Goal: Task Accomplishment & Management: Manage account settings

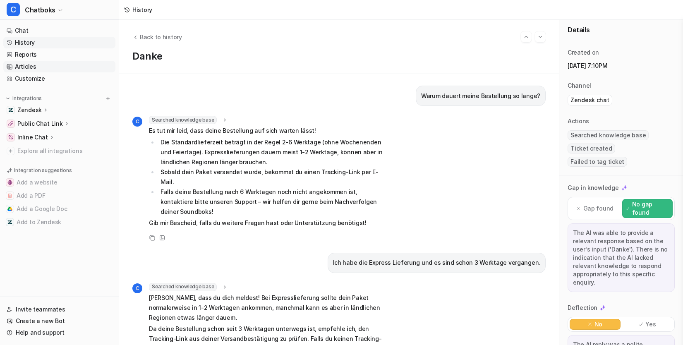
click at [53, 72] on link "Articles" at bounding box center [59, 67] width 112 height 12
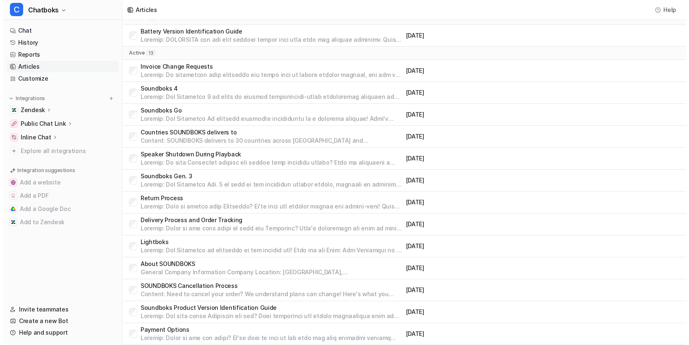
scroll to position [50, 0]
click at [267, 136] on p "Countries SOUNDBOKS delivers to" at bounding box center [268, 132] width 262 height 8
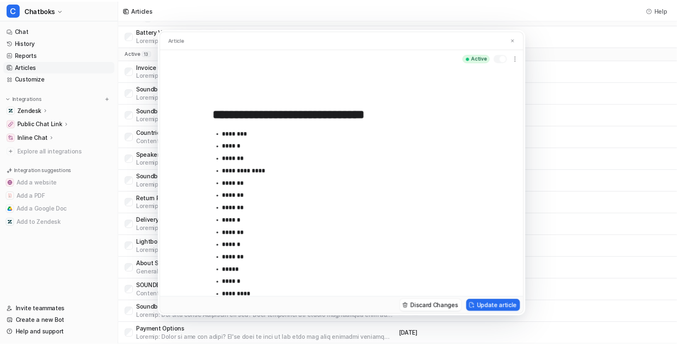
scroll to position [68, 0]
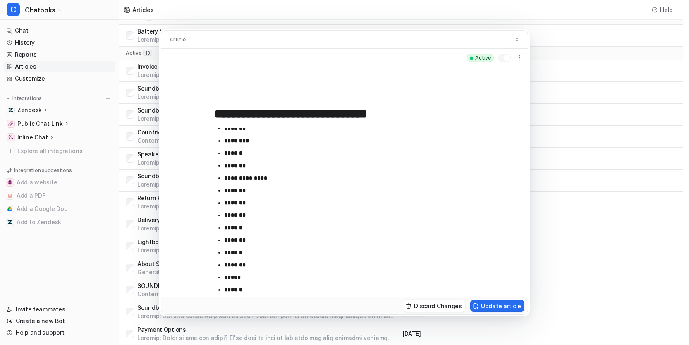
click at [596, 74] on div "**********" at bounding box center [344, 172] width 689 height 345
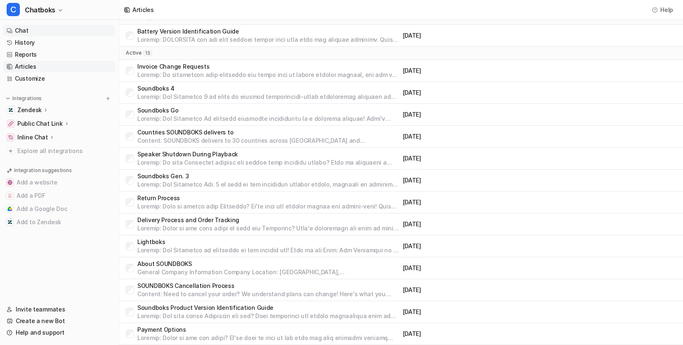
click at [72, 36] on link "Chat" at bounding box center [59, 31] width 112 height 12
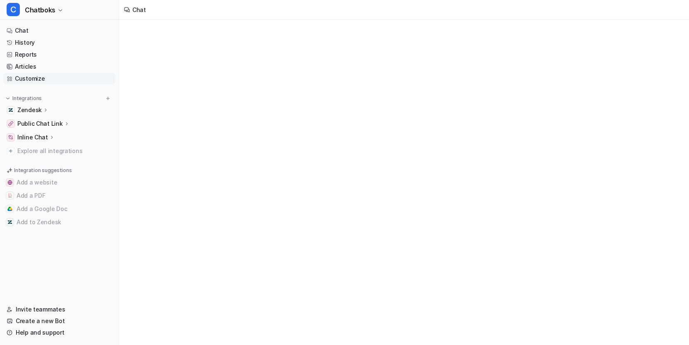
click at [77, 84] on link "Customize" at bounding box center [59, 79] width 112 height 12
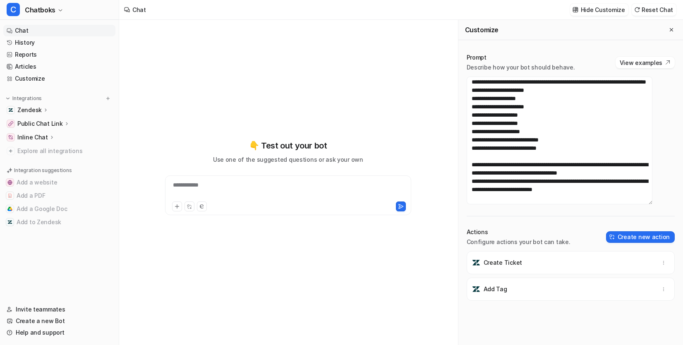
scroll to position [1187, 0]
drag, startPoint x: 513, startPoint y: 191, endPoint x: 576, endPoint y: 203, distance: 63.9
click at [576, 203] on textarea at bounding box center [559, 140] width 186 height 128
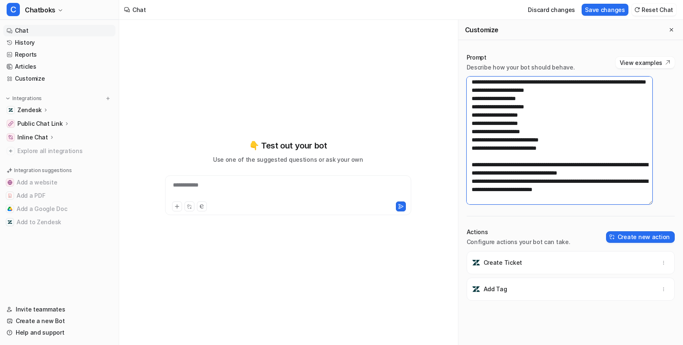
click at [591, 181] on textarea at bounding box center [559, 140] width 186 height 128
click at [601, 179] on textarea at bounding box center [559, 140] width 186 height 128
click at [573, 193] on textarea at bounding box center [559, 140] width 186 height 128
type textarea "**********"
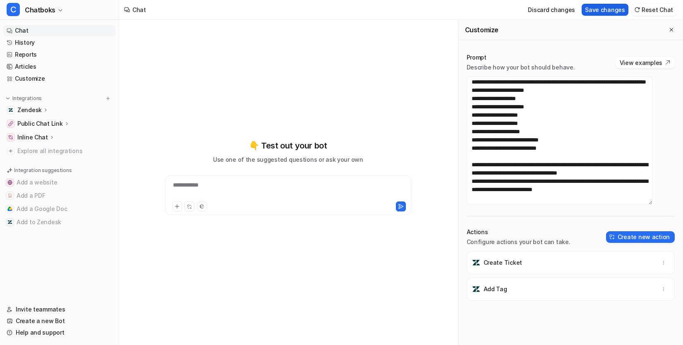
click at [598, 12] on button "Save changes" at bounding box center [604, 10] width 47 height 12
